Goal: Entertainment & Leisure: Consume media (video, audio)

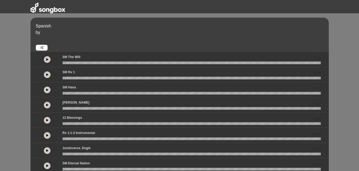
click at [47, 76] on icon at bounding box center [47, 74] width 2 height 3
click at [46, 90] on icon at bounding box center [47, 90] width 2 height 3
click at [47, 76] on button at bounding box center [47, 75] width 7 height 7
click at [47, 75] on icon at bounding box center [47, 74] width 2 height 3
click at [47, 76] on icon at bounding box center [47, 74] width 2 height 3
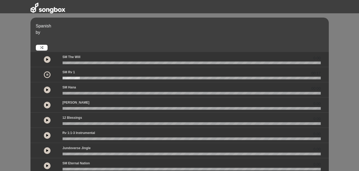
click at [46, 88] on button at bounding box center [47, 90] width 7 height 7
click at [47, 105] on icon at bounding box center [47, 105] width 2 height 3
click at [49, 60] on button at bounding box center [47, 59] width 7 height 7
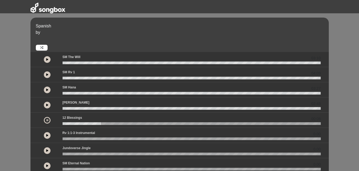
click at [44, 60] on button at bounding box center [47, 59] width 7 height 7
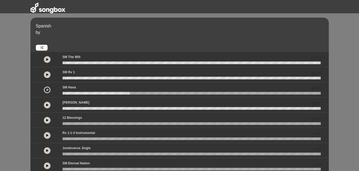
click at [179, 36] on div "Spanish by" at bounding box center [182, 37] width 298 height 28
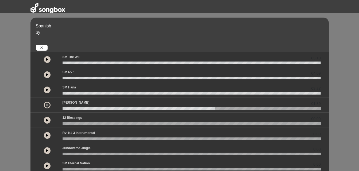
click at [47, 76] on icon at bounding box center [47, 74] width 2 height 3
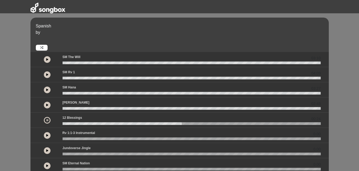
click at [48, 57] on button at bounding box center [47, 59] width 7 height 7
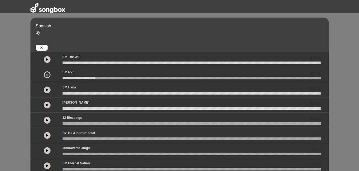
click at [18, 91] on div "Spanish by 03:10 00:31 03:27" at bounding box center [179, 157] width 359 height 278
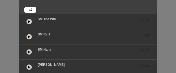
scroll to position [54, 0]
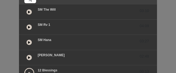
click at [27, 26] on button at bounding box center [28, 27] width 5 height 5
click at [29, 29] on icon at bounding box center [29, 27] width 2 height 3
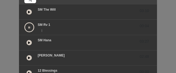
click at [29, 12] on icon at bounding box center [29, 12] width 2 height 3
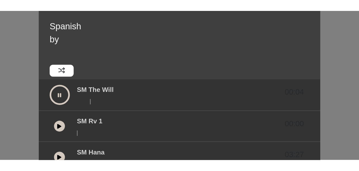
scroll to position [26, 0]
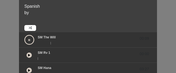
click at [31, 37] on button at bounding box center [29, 40] width 10 height 10
click at [30, 38] on button at bounding box center [28, 39] width 5 height 5
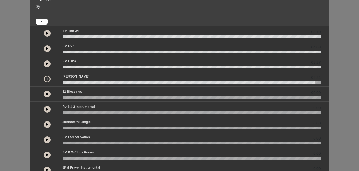
click at [48, 51] on button at bounding box center [47, 48] width 7 height 7
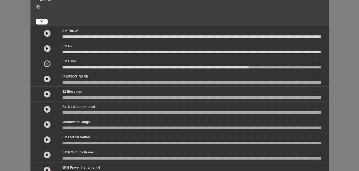
click at [46, 62] on button at bounding box center [47, 64] width 7 height 7
